Goal: Register for event/course

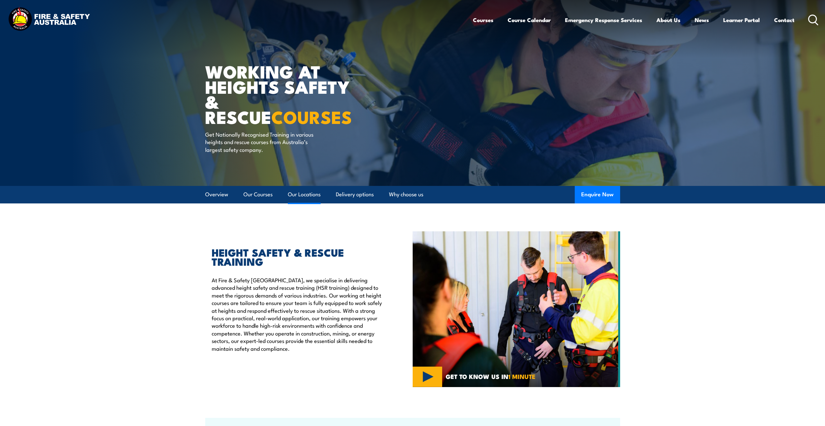
click at [300, 194] on link "Our Locations" at bounding box center [304, 194] width 33 height 17
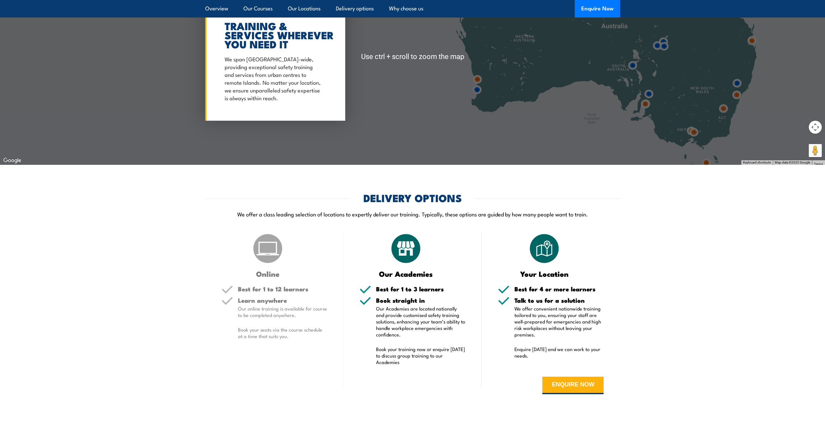
scroll to position [1118, 0]
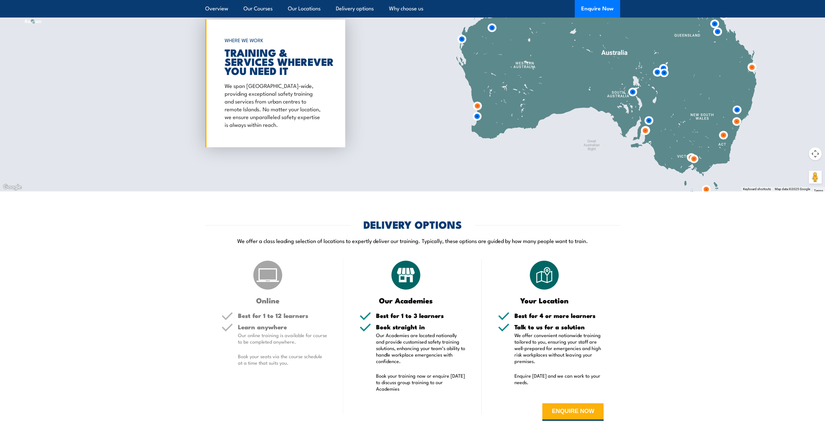
click at [738, 123] on img at bounding box center [737, 121] width 12 height 12
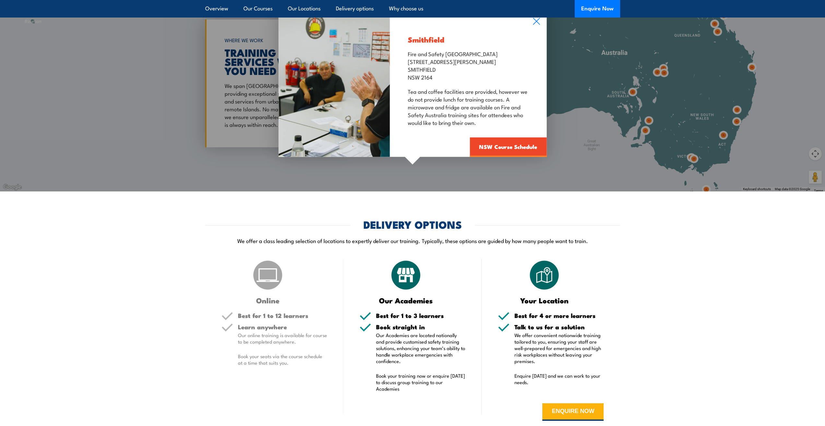
click at [736, 110] on div "Smithfield Fire and Safety Australia [STREET_ADDRESS][PERSON_NAME] Tea and coff…" at bounding box center [412, 83] width 825 height 216
click at [505, 145] on link "NSW Course Schedule" at bounding box center [508, 146] width 77 height 19
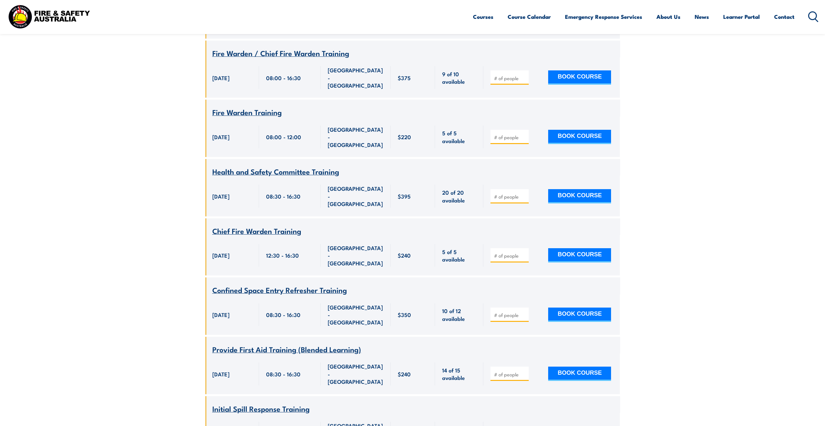
scroll to position [2095, 0]
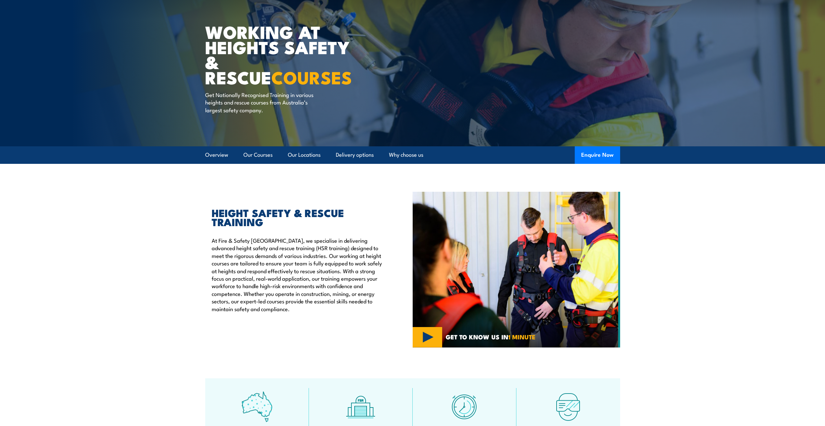
scroll to position [36, 0]
